Goal: Task Accomplishment & Management: Manage account settings

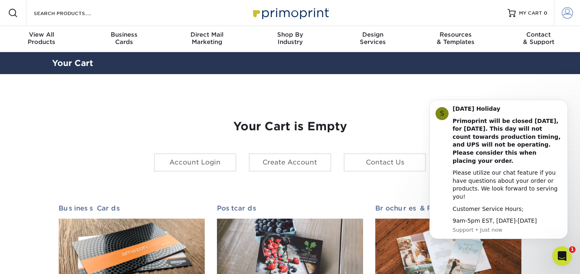
type input "[EMAIL_ADDRESS][DOMAIN_NAME]"
click at [569, 12] on span at bounding box center [567, 12] width 11 height 11
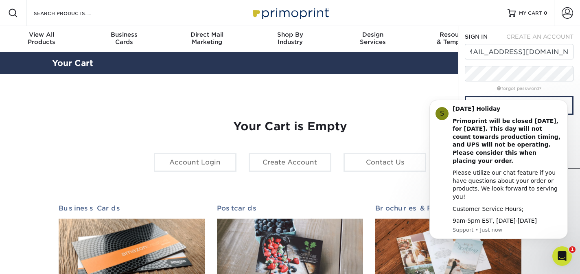
click at [511, 102] on body "S Labor Day Holiday Primoprint will be closed Monday, September 1st, for Labor …" at bounding box center [498, 174] width 156 height 150
click at [567, 105] on icon "Dismiss notification" at bounding box center [565, 102] width 4 height 4
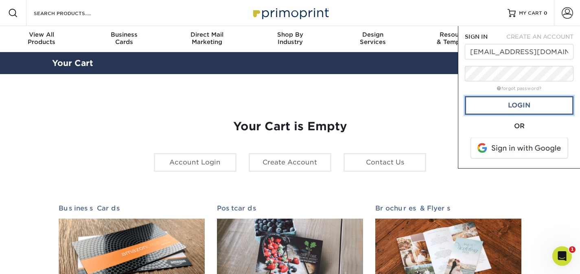
click at [541, 107] on link "Login" at bounding box center [519, 105] width 109 height 19
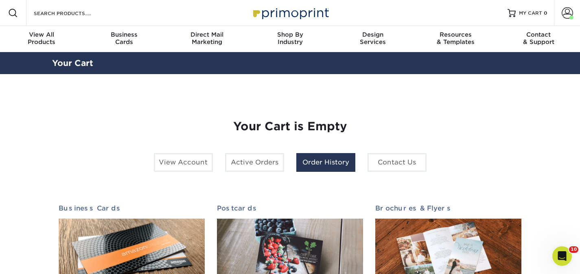
click at [304, 163] on link "Order History" at bounding box center [325, 162] width 59 height 19
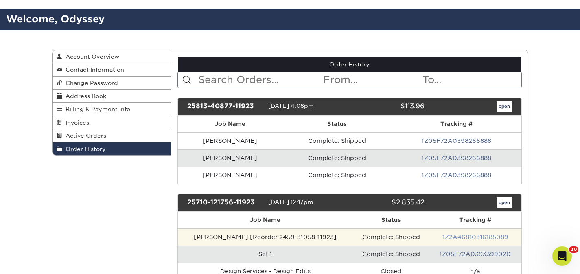
scroll to position [118, 0]
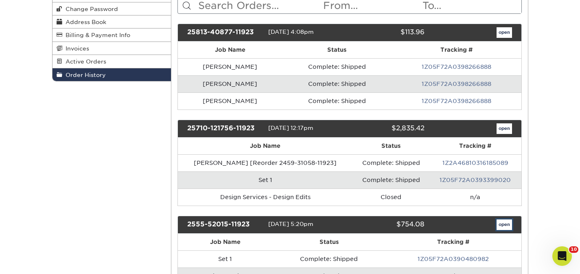
click at [509, 224] on link "open" at bounding box center [504, 224] width 15 height 11
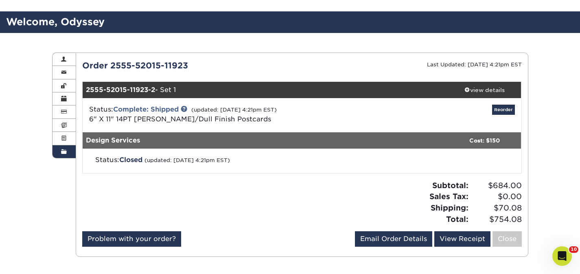
scroll to position [46, 0]
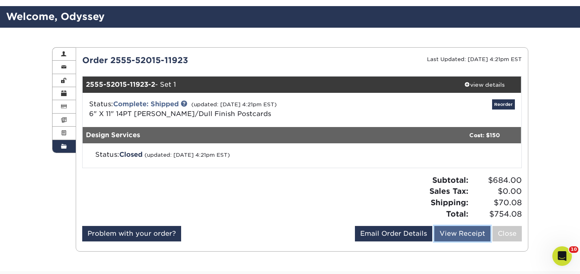
click at [464, 232] on link "View Receipt" at bounding box center [462, 233] width 56 height 15
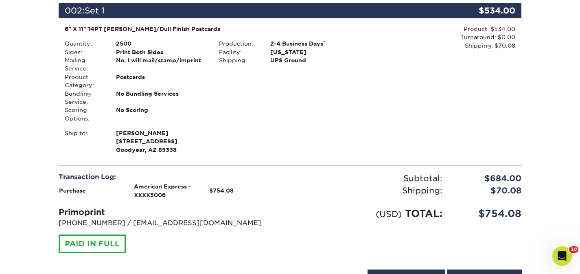
scroll to position [281, 0]
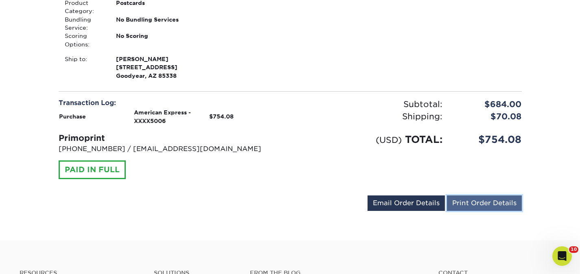
click at [467, 204] on link "Print Order Details" at bounding box center [484, 202] width 75 height 15
